Goal: Task Accomplishment & Management: Complete application form

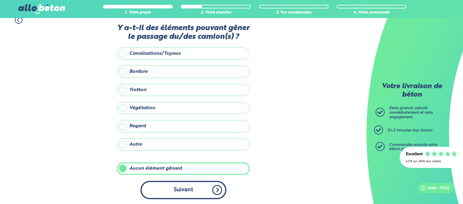
click at [178, 189] on button "Suivant" at bounding box center [183, 190] width 86 height 18
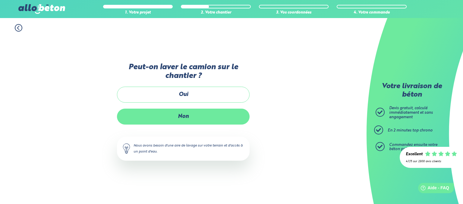
click at [173, 118] on label "Non" at bounding box center [183, 117] width 133 height 16
click at [0, 0] on input "Non" at bounding box center [0, 0] width 0 height 0
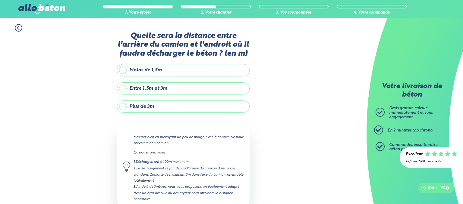
click at [124, 87] on label "Entre 1,5m et 3m" at bounding box center [183, 89] width 133 height 12
click at [0, 0] on input "Entre 1,5m et 3m" at bounding box center [0, 0] width 0 height 0
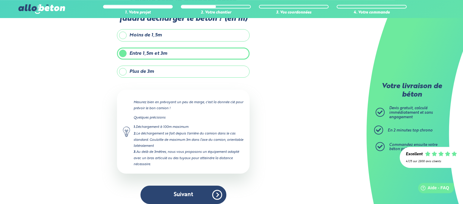
scroll to position [39, 0]
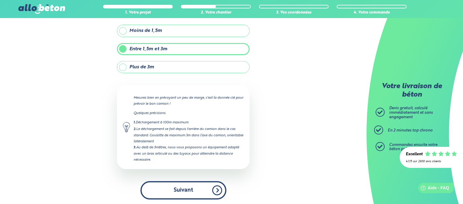
click at [179, 189] on button "Suivant" at bounding box center [183, 190] width 86 height 18
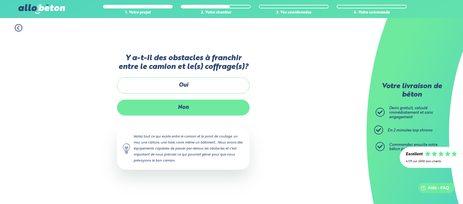
click at [179, 108] on label "Non" at bounding box center [183, 108] width 133 height 16
click at [0, 0] on input "Non" at bounding box center [0, 0] width 0 height 0
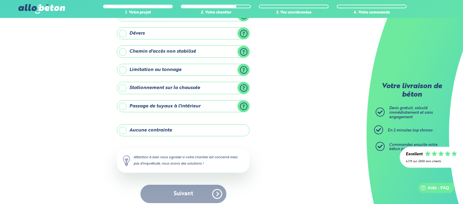
scroll to position [74, 0]
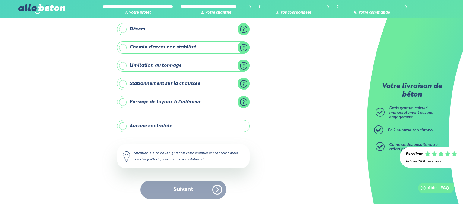
click at [123, 126] on label "Aucune contrainte" at bounding box center [183, 126] width 133 height 12
click at [0, 0] on input "Aucune contrainte" at bounding box center [0, 0] width 0 height 0
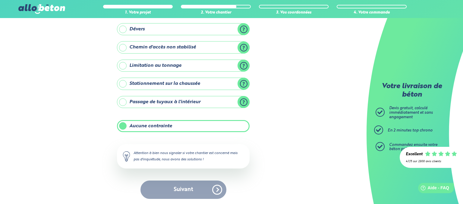
scroll to position [74, 0]
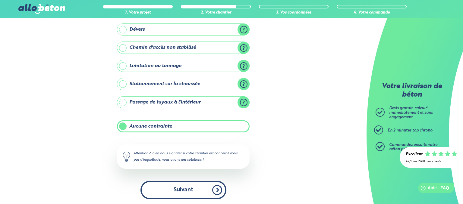
click at [185, 191] on button "Suivant" at bounding box center [183, 190] width 86 height 18
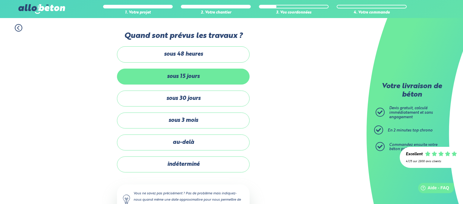
click at [178, 76] on label "sous 15 jours" at bounding box center [183, 77] width 133 height 16
click at [0, 0] on input "sous 15 jours" at bounding box center [0, 0] width 0 height 0
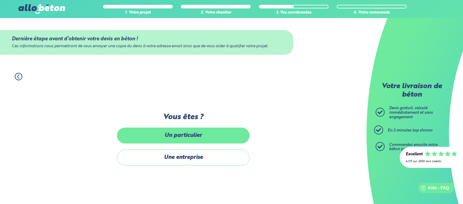
click at [180, 138] on label "Un particulier" at bounding box center [183, 136] width 133 height 16
click at [0, 0] on input "Un particulier" at bounding box center [0, 0] width 0 height 0
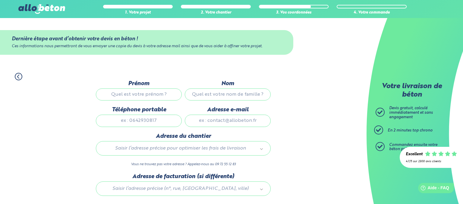
click at [145, 95] on input "Prénom" at bounding box center [139, 95] width 86 height 12
type input "F"
type input "[PERSON_NAME]"
click at [236, 96] on input "Nom" at bounding box center [228, 95] width 86 height 12
type input "[PERSON_NAME]"
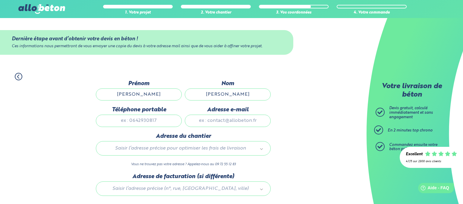
click at [152, 125] on input "Téléphone portable" at bounding box center [139, 121] width 86 height 12
type input "0627815185"
click at [227, 121] on input "Adresse e-mail" at bounding box center [228, 121] width 86 height 12
drag, startPoint x: 262, startPoint y: 123, endPoint x: 176, endPoint y: 121, distance: 86.4
click at [185, 121] on input "[EMAIL_ADDRESS];COM" at bounding box center [228, 121] width 86 height 12
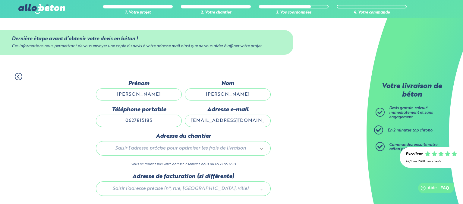
type input "[EMAIL_ADDRESS][DOMAIN_NAME]"
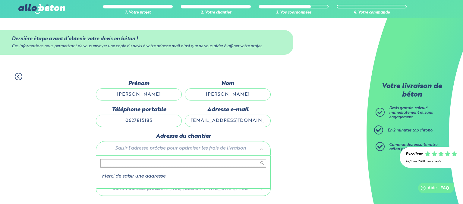
click at [163, 151] on body "09 72 55 12 83 Conseils et Appel Gratuits nos produits le béton prêt à l'emploi…" at bounding box center [231, 122] width 463 height 244
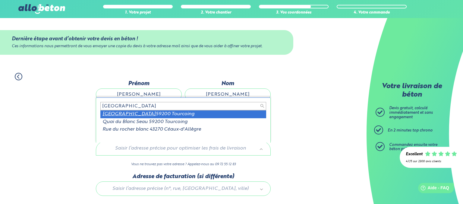
type input "[GEOGRAPHIC_DATA]"
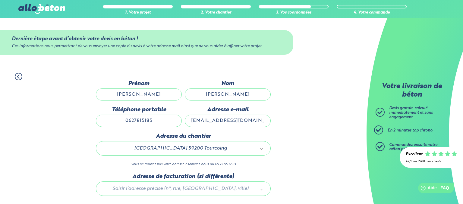
scroll to position [42, 0]
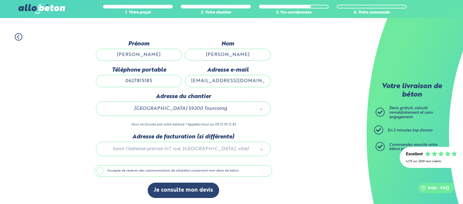
click at [102, 171] on label "J'accepte de recevoir des communications de allobéton concernant mon devis de b…" at bounding box center [183, 170] width 178 height 11
click at [0, 0] on input "J'accepte de recevoir des communications de allobéton concernant mon devis de b…" at bounding box center [0, 0] width 0 height 0
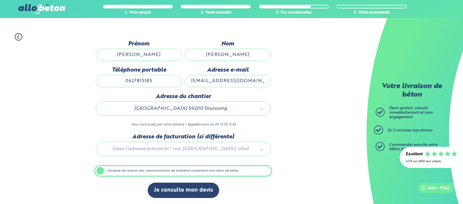
scroll to position [41, 0]
click at [98, 170] on label "J'accepte de recevoir des communications de allobéton concernant mon devis de b…" at bounding box center [183, 170] width 178 height 11
click at [0, 0] on input "J'accepte de recevoir des communications de allobéton concernant mon devis de b…" at bounding box center [0, 0] width 0 height 0
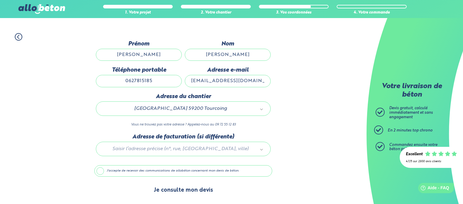
click at [179, 194] on button "Je consulte mon devis" at bounding box center [183, 190] width 71 height 15
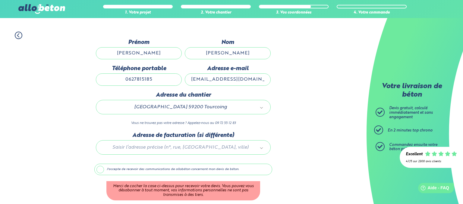
click at [100, 172] on label "J'accepte de recevoir des communications de allobéton concernant mon devis de b…" at bounding box center [183, 169] width 178 height 11
click at [0, 0] on input "J'accepte de recevoir des communications de allobéton concernant mon devis de b…" at bounding box center [0, 0] width 0 height 0
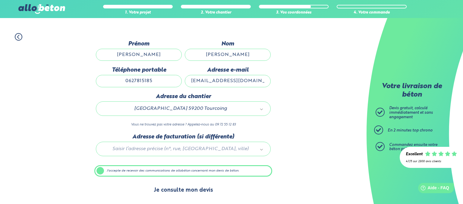
click at [173, 188] on button "Je consulte mon devis" at bounding box center [183, 190] width 71 height 15
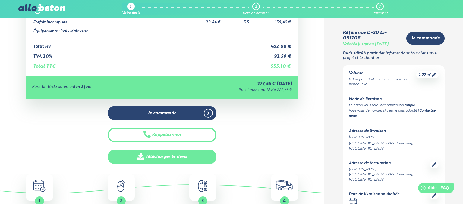
scroll to position [95, 0]
click at [162, 159] on link "Télécharger le devis" at bounding box center [162, 157] width 109 height 15
